Goal: Task Accomplishment & Management: Manage account settings

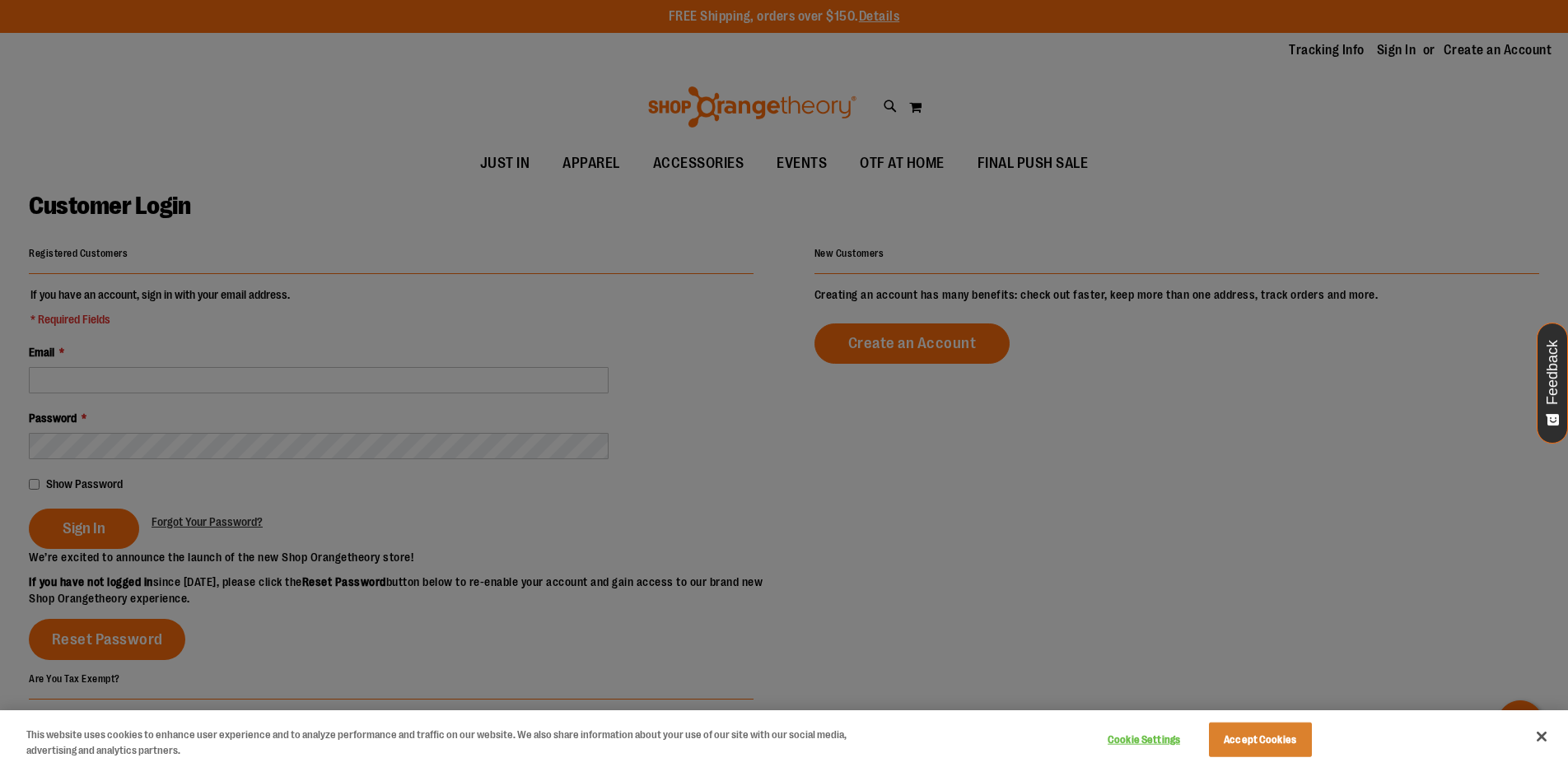
click at [1309, 409] on div at bounding box center [784, 383] width 1568 height 767
click at [1247, 740] on button "Accept Cookies" at bounding box center [1260, 740] width 103 height 34
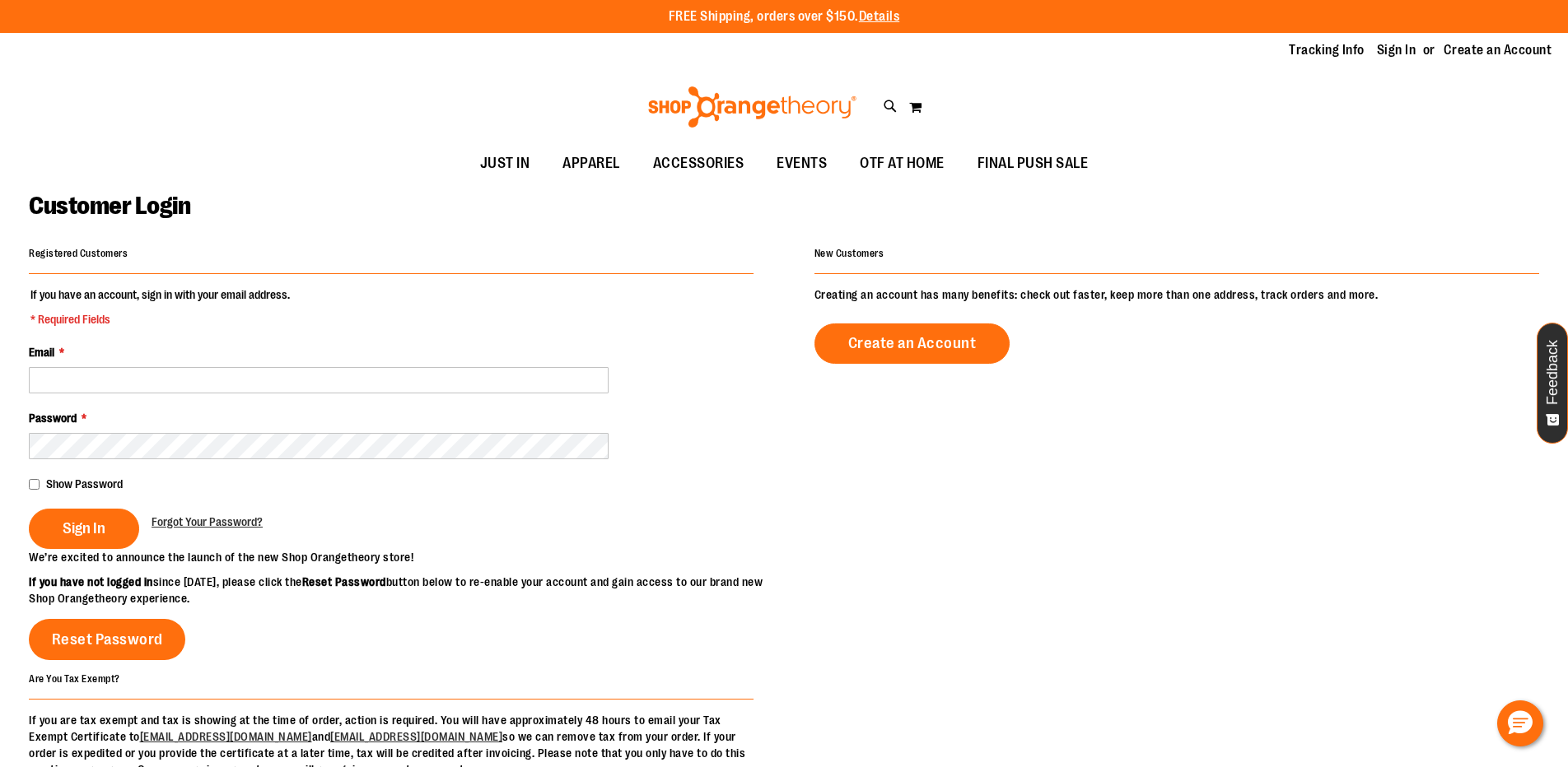
drag, startPoint x: 243, startPoint y: 400, endPoint x: 247, endPoint y: 388, distance: 12.6
click at [247, 388] on fieldset "If you have an account, sign in with your email address. * Required Fields Emai…" at bounding box center [391, 417] width 724 height 262
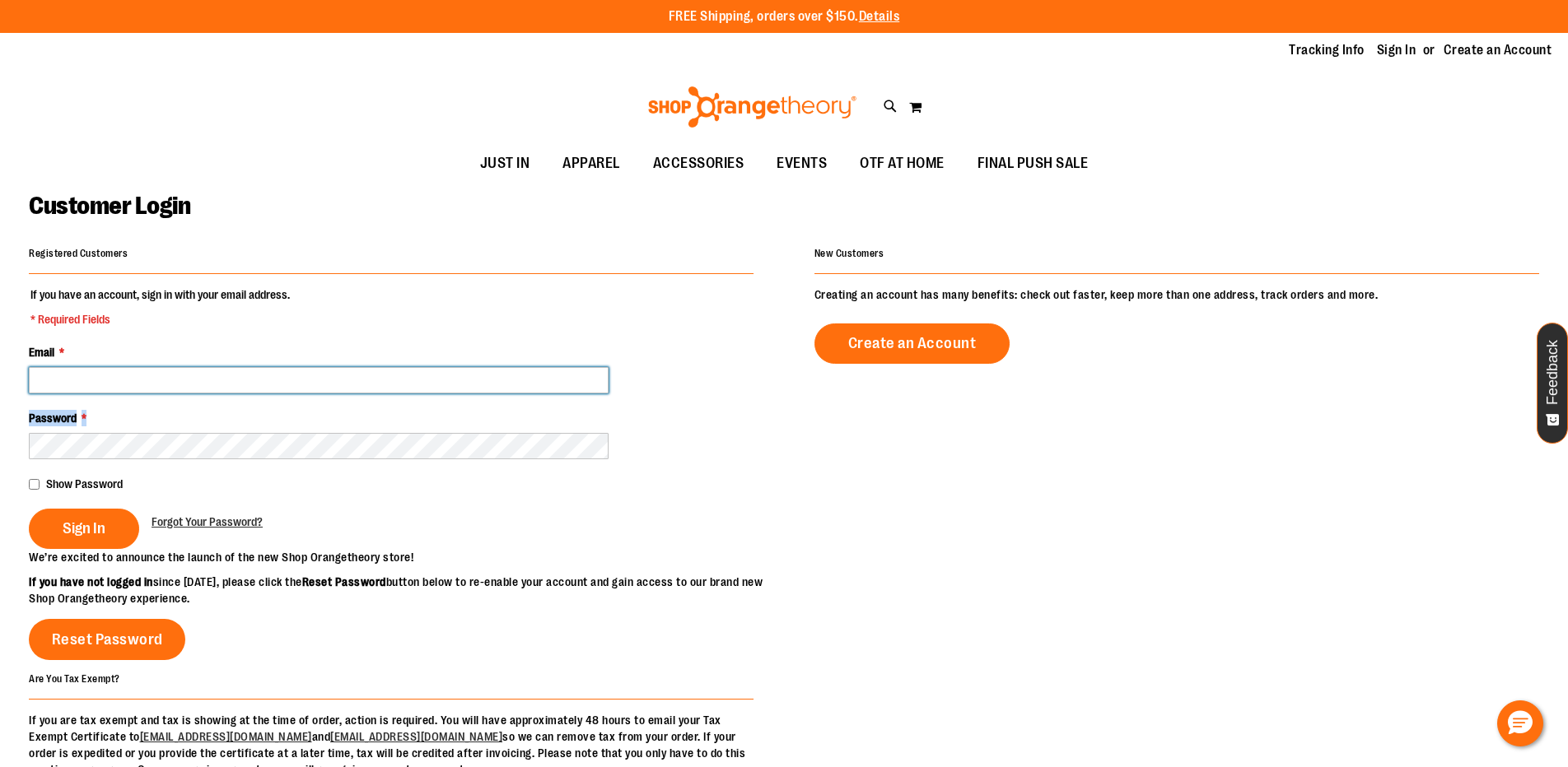
click at [249, 386] on input "Email *" at bounding box center [319, 380] width 580 height 27
click at [270, 369] on input "Email *" at bounding box center [319, 380] width 580 height 27
type input "**********"
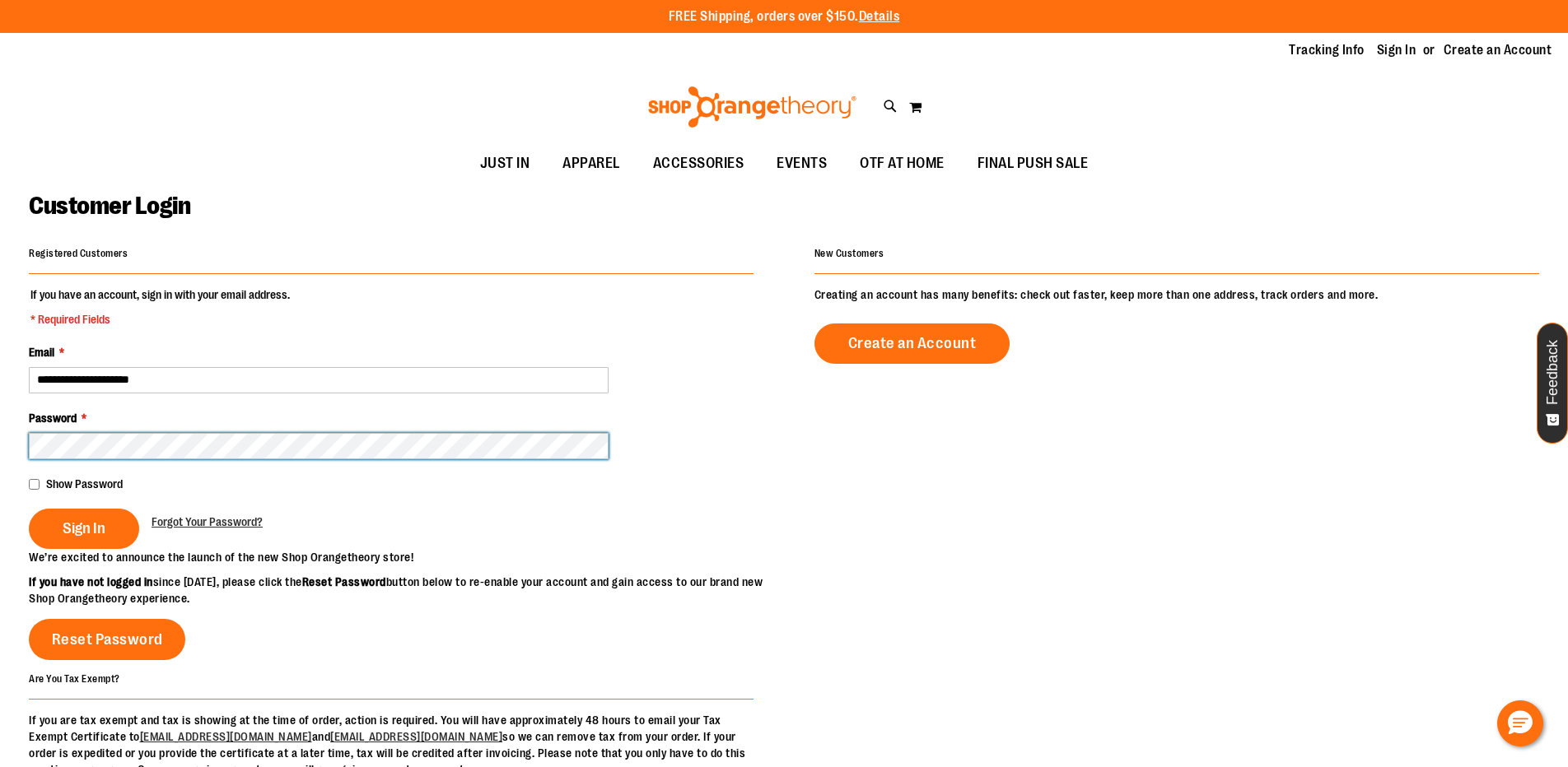
click at [29, 509] on button "Sign In" at bounding box center [84, 529] width 111 height 40
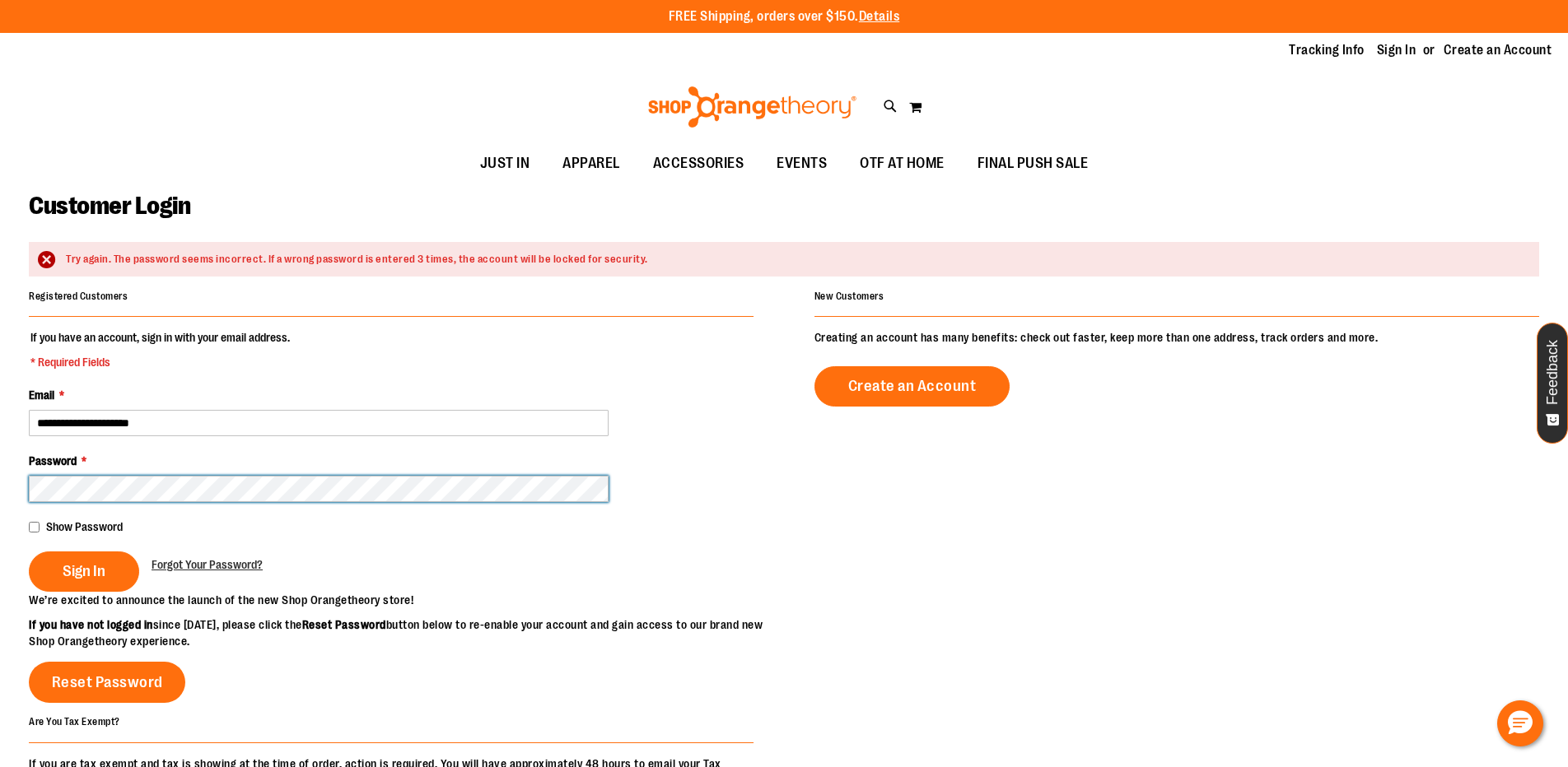
click at [29, 552] on button "Sign In" at bounding box center [84, 572] width 111 height 40
